Goal: Check status: Check status

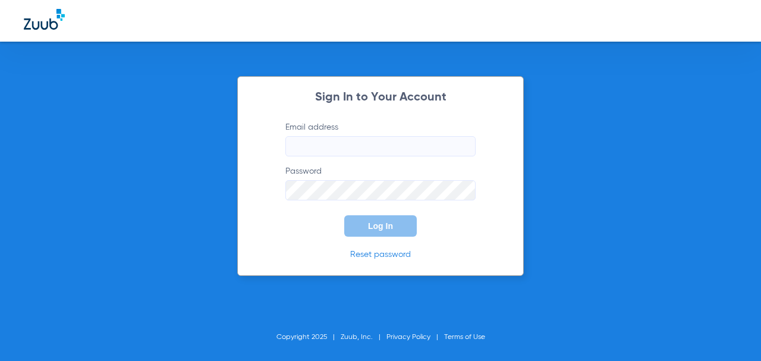
click at [348, 149] on input "Email address" at bounding box center [380, 146] width 190 height 20
type input "[EMAIL_ADDRESS][DOMAIN_NAME]"
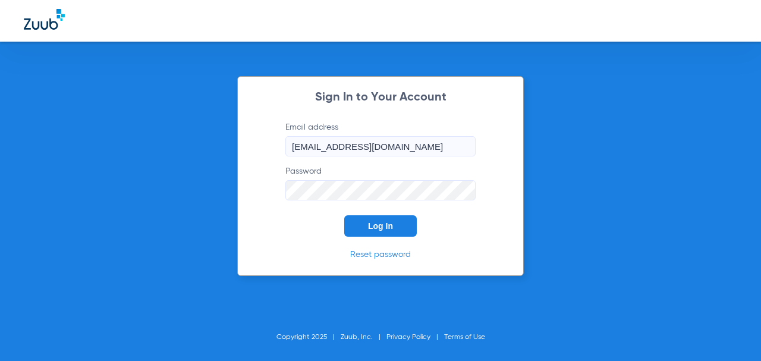
click at [344, 215] on button "Log In" at bounding box center [380, 225] width 73 height 21
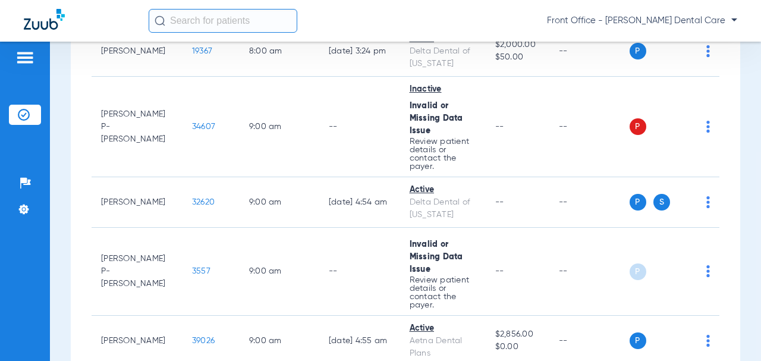
scroll to position [357, 0]
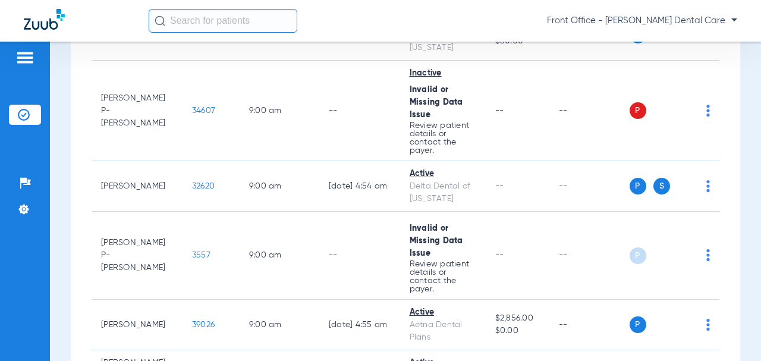
click at [549, 341] on td "--" at bounding box center [589, 325] width 80 height 51
click at [738, 231] on div "Schedule Insurance Verification History Last Appt. Sync Time: [DATE] - 12:22 AM…" at bounding box center [405, 201] width 711 height 319
click at [521, 236] on td "--" at bounding box center [518, 256] width 64 height 88
click at [572, 332] on td "--" at bounding box center [589, 325] width 80 height 51
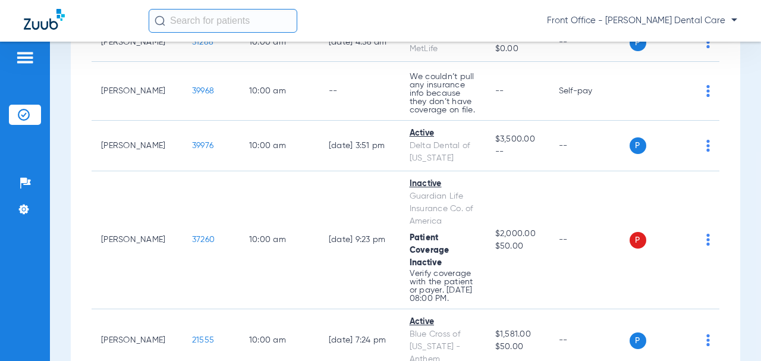
scroll to position [1070, 0]
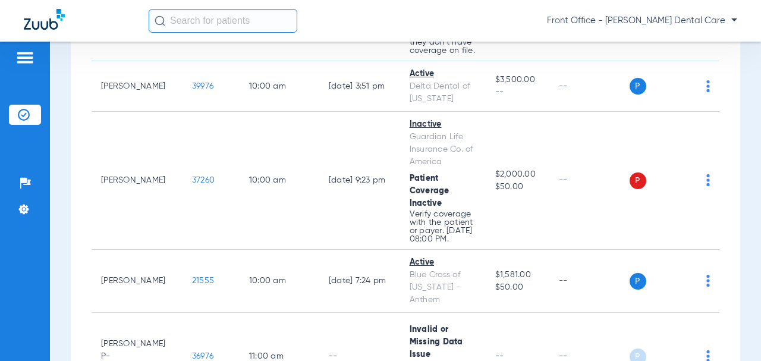
click at [445, 306] on div "Blue Cross of [US_STATE] - Anthem" at bounding box center [443, 287] width 67 height 37
drag, startPoint x: 718, startPoint y: 235, endPoint x: 435, endPoint y: 105, distance: 311.8
click at [426, 80] on div "Active" at bounding box center [443, 74] width 67 height 12
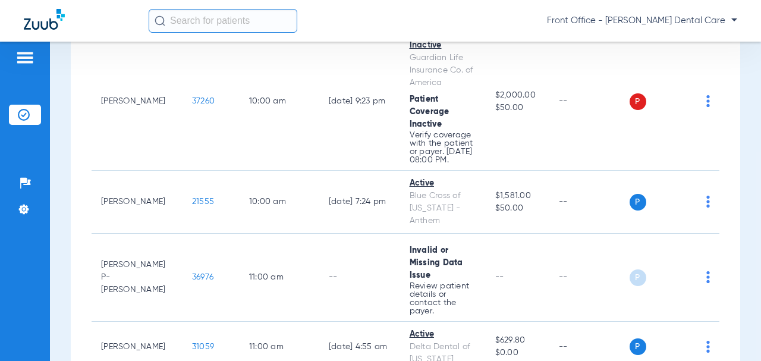
scroll to position [1189, 0]
